Goal: Check status: Check status

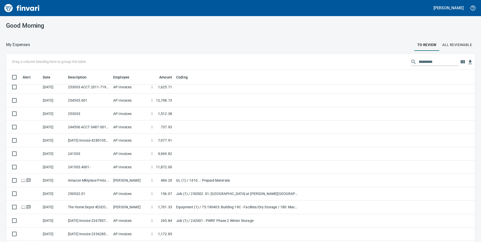
scroll to position [50, 0]
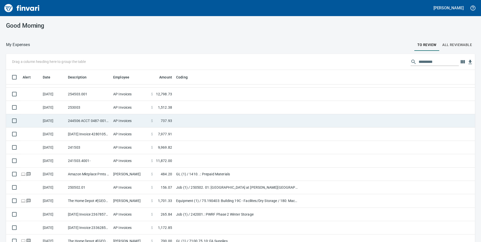
click at [89, 120] on td "244506 ACCT 0487-0017403" at bounding box center [88, 120] width 45 height 13
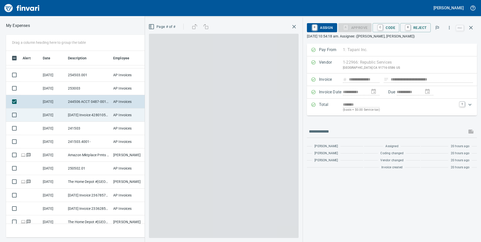
scroll to position [183, 335]
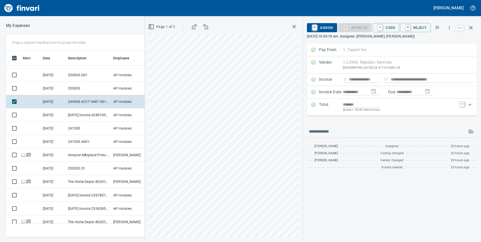
click at [419, 36] on p "[DATE] 10:54:18 am. Assignee: ([PERSON_NAME], [PERSON_NAME])" at bounding box center [392, 36] width 170 height 5
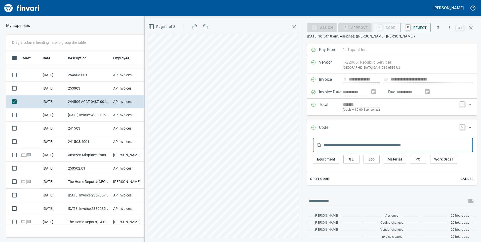
click at [372, 158] on span "Job" at bounding box center [371, 159] width 8 height 6
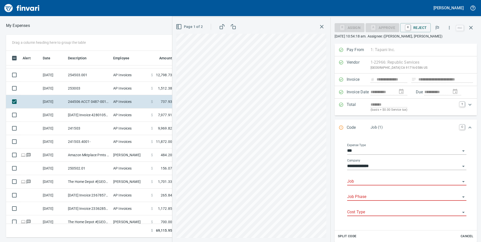
click at [351, 180] on input "Job" at bounding box center [403, 181] width 113 height 7
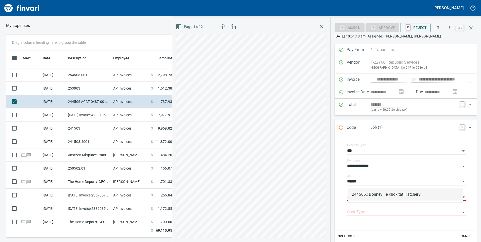
click at [407, 196] on li "244506.: Bonneville Klickitat Hatchery" at bounding box center [405, 194] width 115 height 12
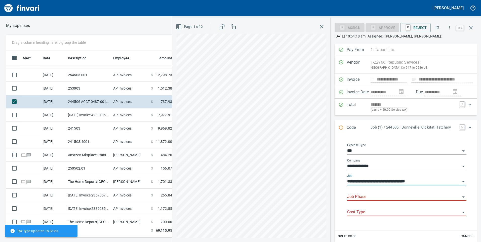
type input "**********"
click at [387, 198] on input "Job Phase" at bounding box center [403, 196] width 113 height 7
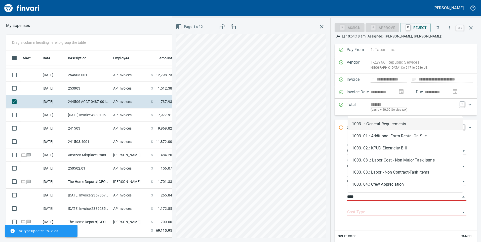
click at [394, 123] on li "1003. .: General Requirements" at bounding box center [405, 124] width 115 height 12
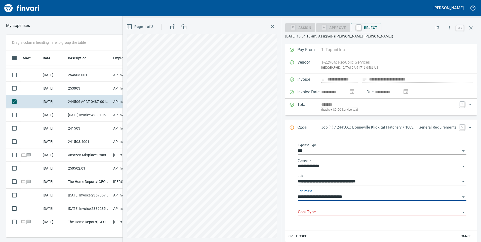
click at [358, 208] on div "Cost Type" at bounding box center [382, 210] width 168 height 11
type input "**********"
click at [303, 212] on input "Cost Type" at bounding box center [379, 212] width 162 height 7
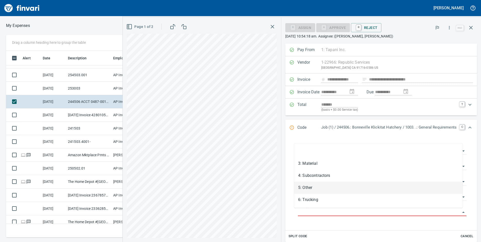
click at [308, 185] on li "5: Other" at bounding box center [378, 188] width 168 height 12
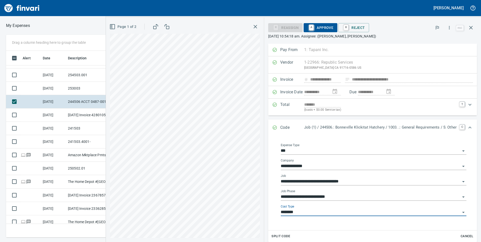
type input "********"
click at [379, 38] on p "[DATE] 10:54:18 am. Assignee: ([PERSON_NAME], [PERSON_NAME])" at bounding box center [372, 36] width 209 height 5
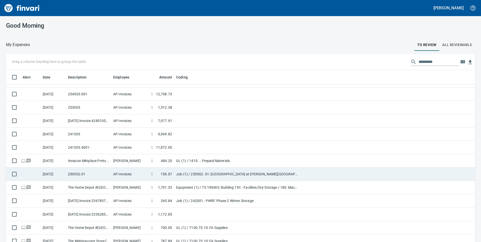
scroll to position [183, 457]
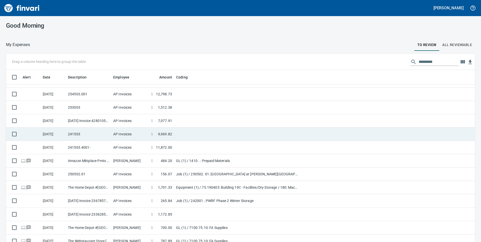
click at [81, 134] on td "241503" at bounding box center [88, 133] width 45 height 13
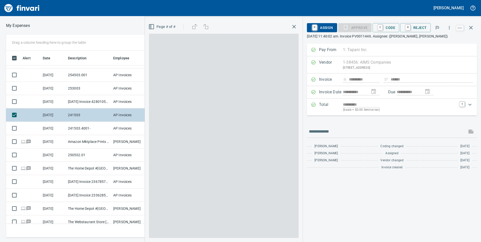
scroll to position [183, 335]
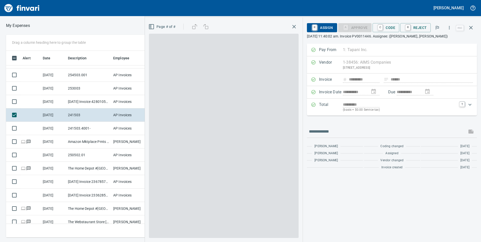
click at [414, 36] on p "[DATE] 11:40:02 am. Invoice PV0011446. Assignee: ([PERSON_NAME], [PERSON_NAME])" at bounding box center [392, 36] width 170 height 5
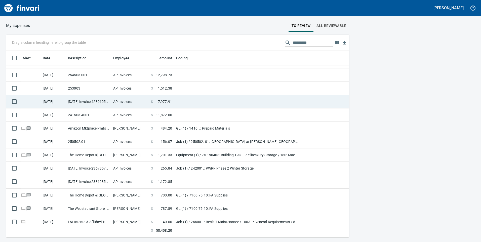
scroll to position [183, 335]
click at [93, 103] on td "[DATE] Invoice 428010503 from Doka USA Ltd. (1-39133)" at bounding box center [88, 101] width 45 height 13
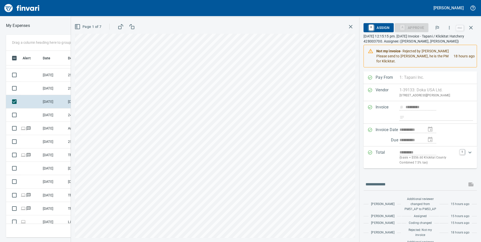
click at [412, 40] on p "October 6th 2025, 12:15:15 pm. September 2025 Invoice - Tapani / Klickitat Hatc…" at bounding box center [419, 39] width 113 height 10
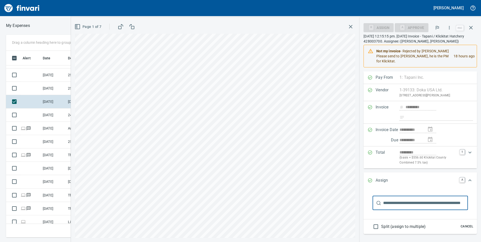
scroll to position [25, 0]
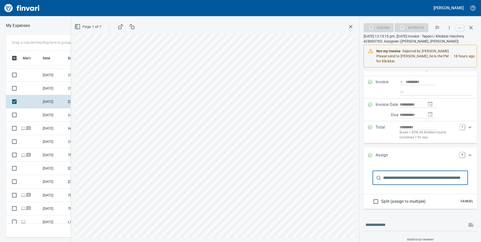
click at [467, 200] on span "Cancel" at bounding box center [467, 201] width 14 height 6
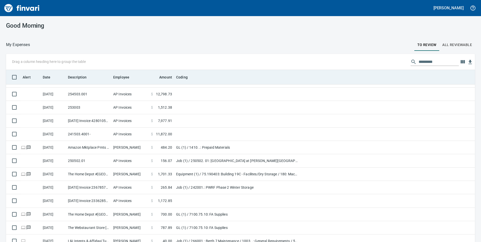
scroll to position [183, 457]
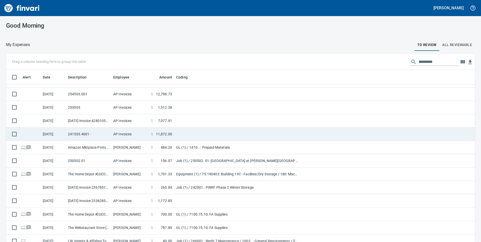
click at [101, 133] on td "241503.4001-" at bounding box center [88, 133] width 45 height 13
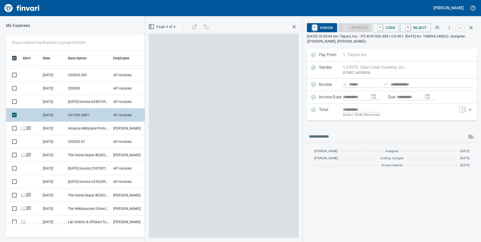
scroll to position [183, 335]
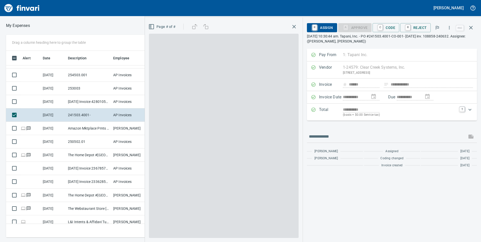
click at [392, 40] on p "October 6th 2025, 10:30:44 am. Tapani, Inc. - PO #241503.4001-CO-001- Sep'25 in…" at bounding box center [392, 39] width 170 height 10
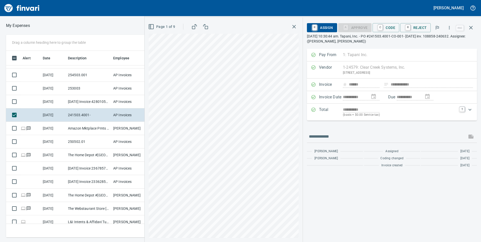
click at [402, 37] on p "October 6th 2025, 10:30:44 am. Tapani, Inc. - PO #241503.4001-CO-001- Sep'25 in…" at bounding box center [392, 39] width 170 height 10
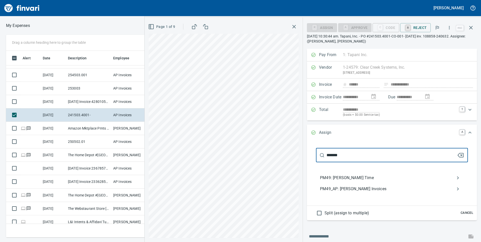
type input "*******"
click at [360, 189] on span "PM49_AP: Patrick Herz Invoices" at bounding box center [388, 189] width 136 height 6
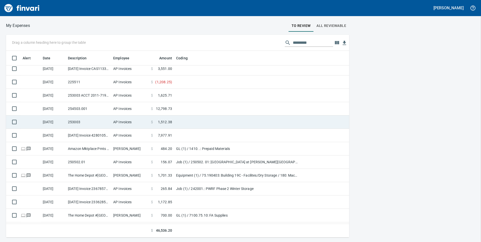
scroll to position [0, 0]
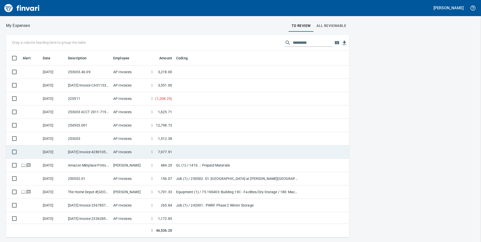
click at [83, 151] on td "[DATE] Invoice 428010503 from Doka USA Ltd. (1-39133)" at bounding box center [88, 151] width 45 height 13
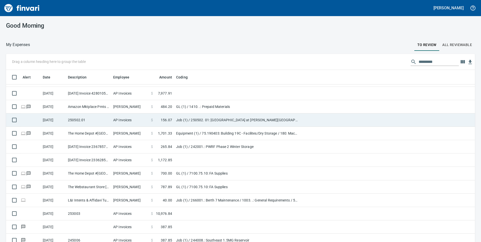
scroll to position [82, 0]
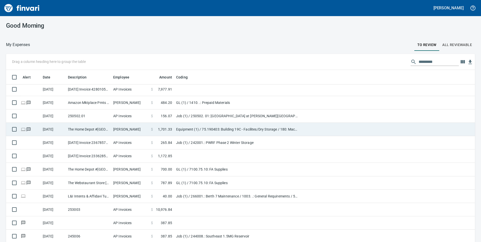
click at [200, 131] on td "Equipment (1) / 75.190403: Building 19C - Facilites/Dry Storage / 180: Machine …" at bounding box center [237, 129] width 126 height 13
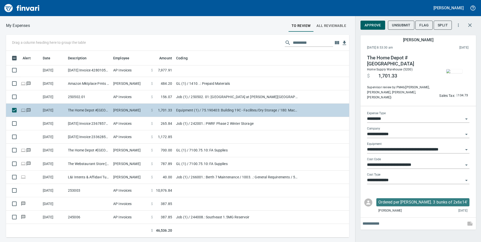
scroll to position [183, 335]
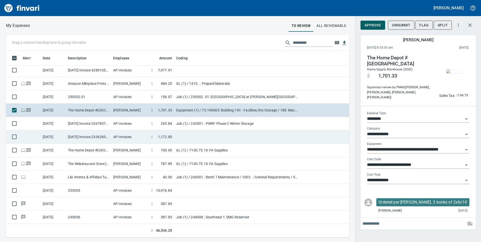
click at [91, 136] on td "[DATE] Invoice 23362854 from Peri Formwork Systems Inc (1-10791)" at bounding box center [88, 136] width 45 height 13
